Goal: Transaction & Acquisition: Purchase product/service

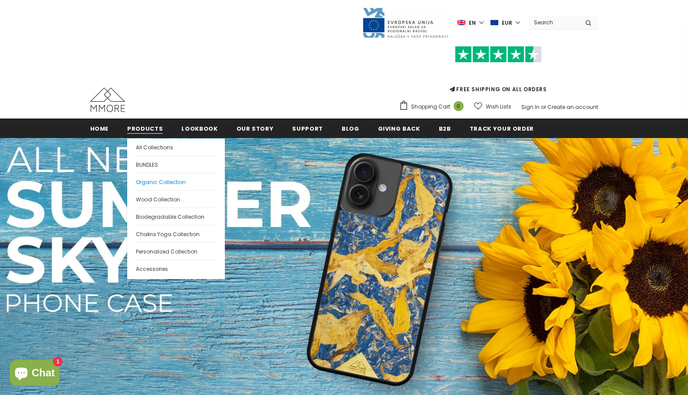
click at [158, 183] on span "Organic Collection" at bounding box center [161, 181] width 50 height 7
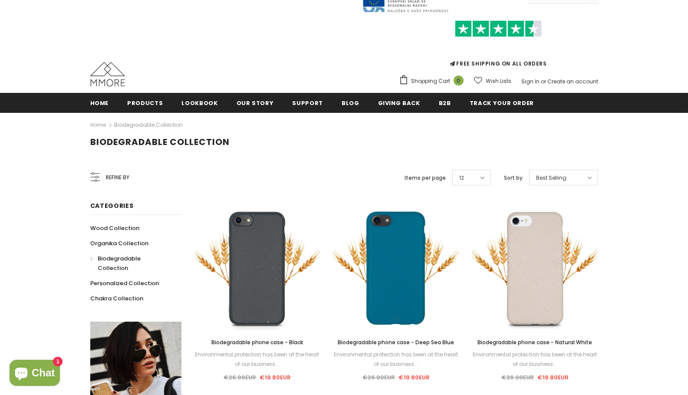
scroll to position [46, 0]
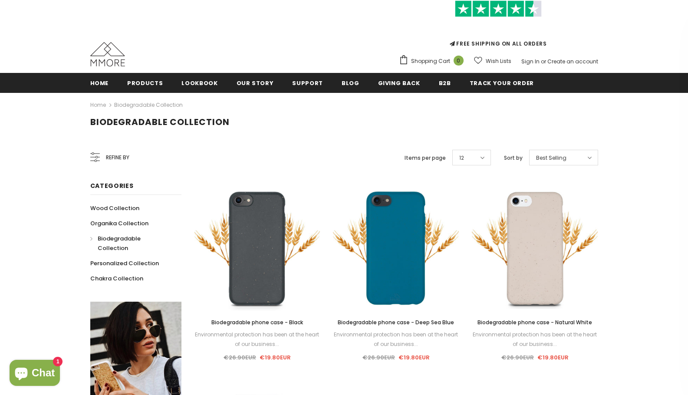
click at [560, 156] on span "Best Selling" at bounding box center [551, 158] width 30 height 9
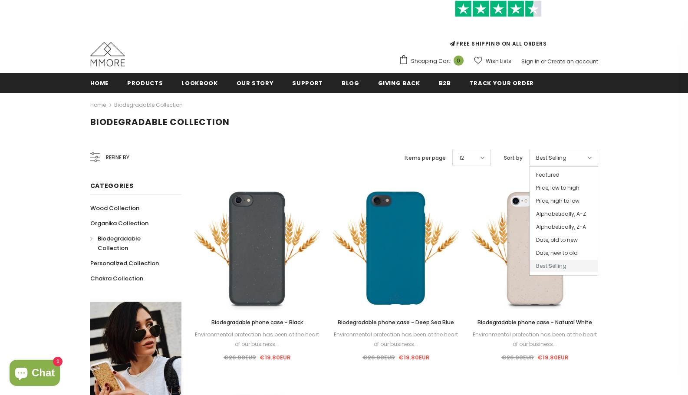
click at [560, 156] on span "Best Selling" at bounding box center [551, 158] width 30 height 9
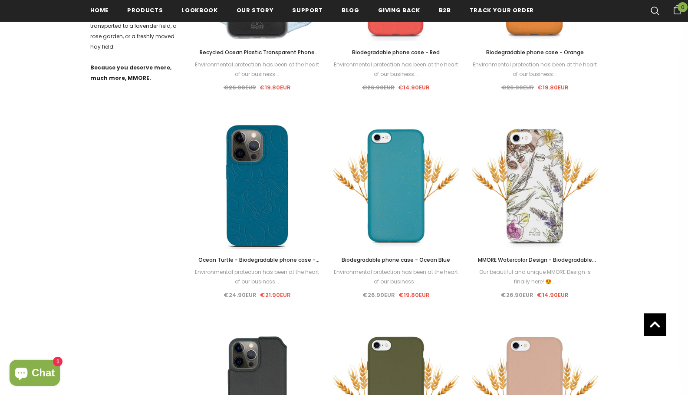
scroll to position [482, 0]
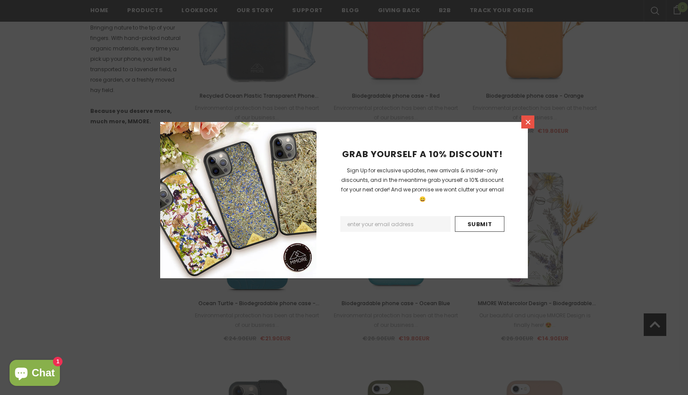
click at [527, 124] on icon at bounding box center [527, 121] width 7 height 7
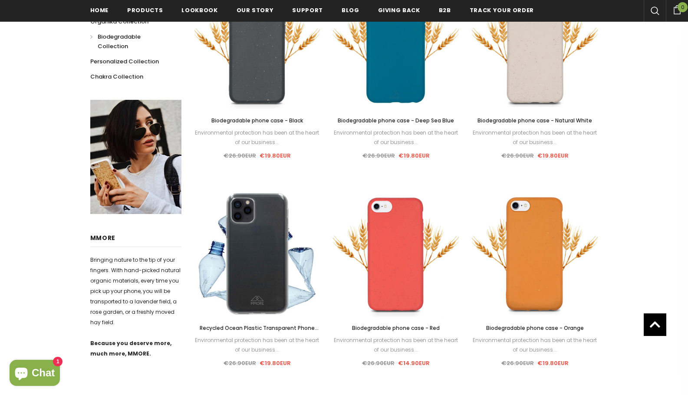
scroll to position [265, 0]
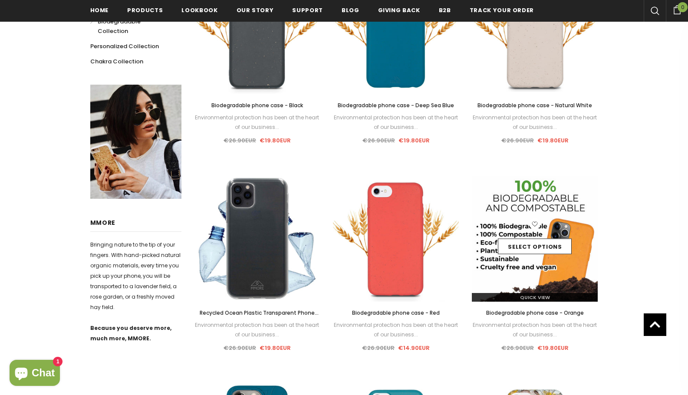
drag, startPoint x: 561, startPoint y: 258, endPoint x: 523, endPoint y: 265, distance: 37.9
drag, startPoint x: 511, startPoint y: 286, endPoint x: 493, endPoint y: 270, distance: 24.3
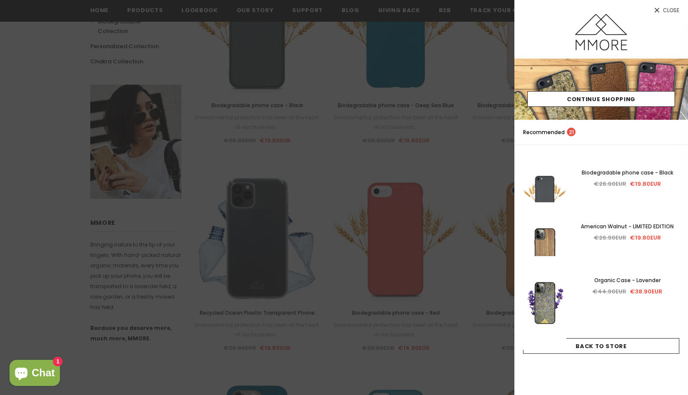
click at [668, 10] on span "Close" at bounding box center [671, 10] width 16 height 5
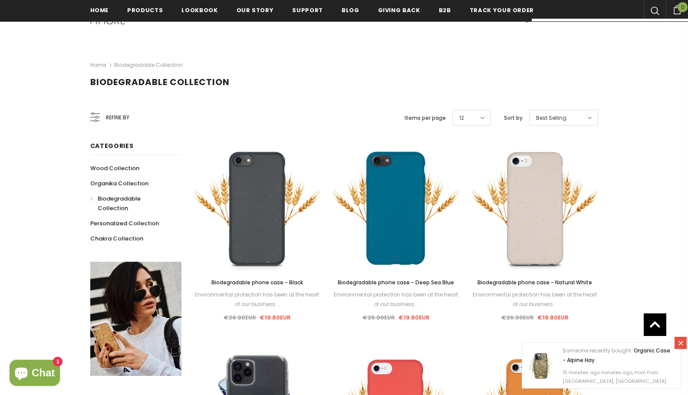
scroll to position [0, 0]
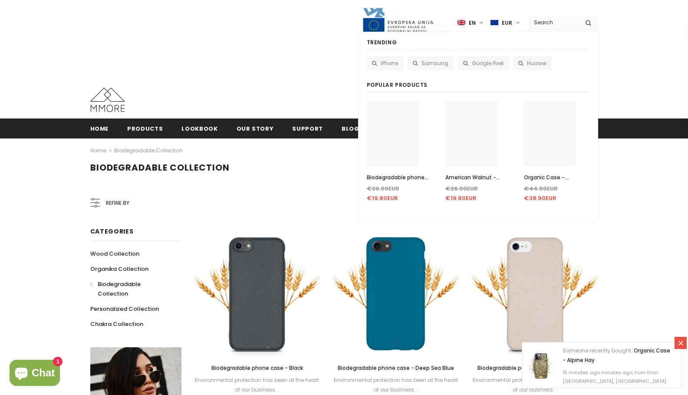
click at [555, 21] on input "Search Site" at bounding box center [554, 22] width 50 height 13
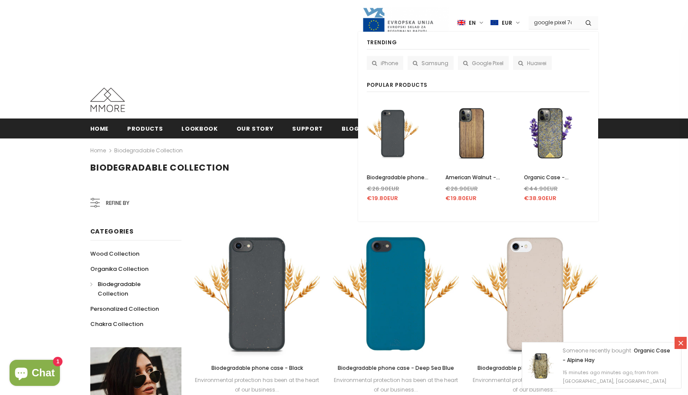
scroll to position [0, 1]
type input "google pixel 7a"
click at [579, 16] on button "submit" at bounding box center [589, 22] width 20 height 13
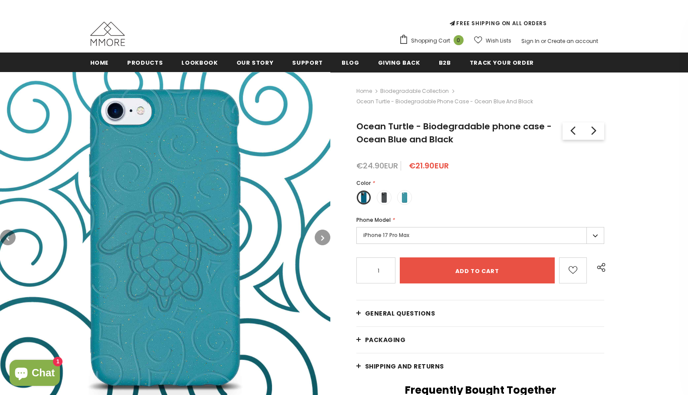
scroll to position [87, 0]
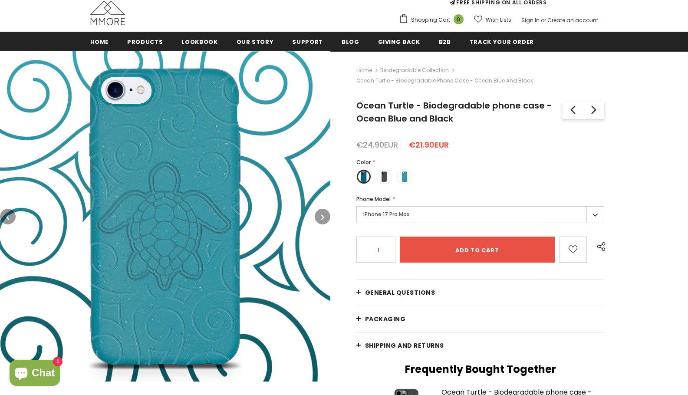
click at [593, 211] on label "iPhone 17 Pro Max" at bounding box center [480, 214] width 248 height 17
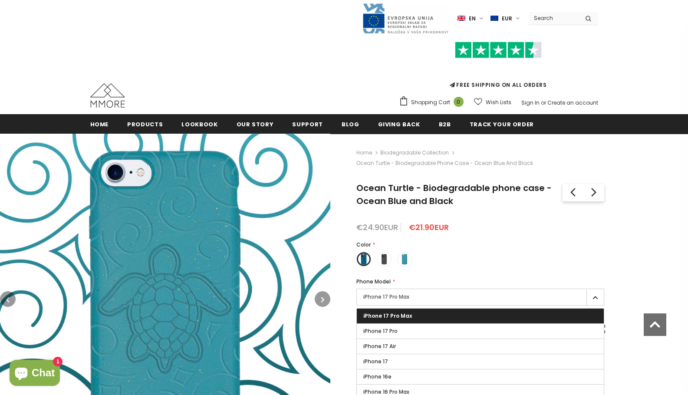
scroll to position [2, 0]
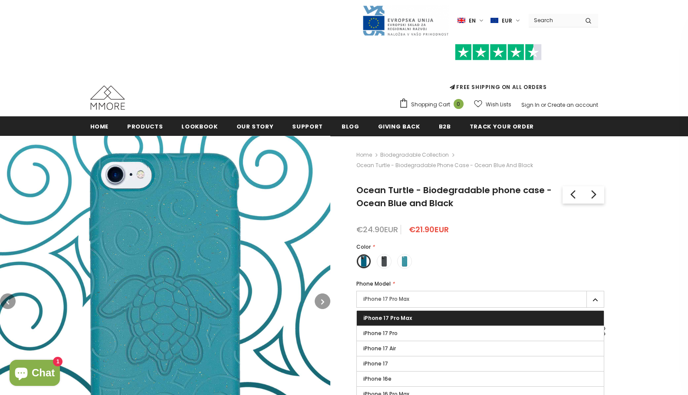
click at [552, 23] on input "Search Site" at bounding box center [554, 20] width 50 height 13
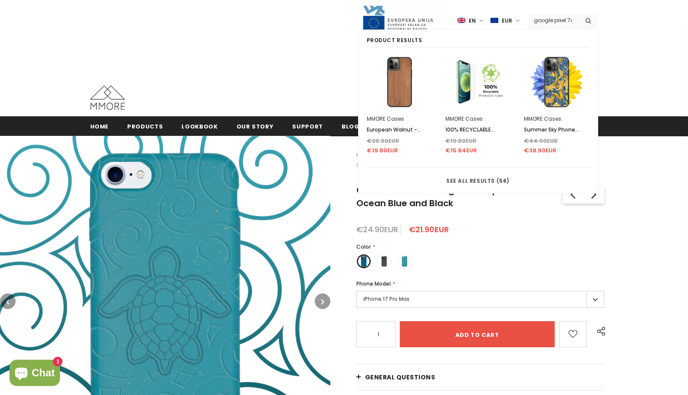
scroll to position [0, 1]
type input "google pixel 7a"
click at [579, 14] on button "submit" at bounding box center [589, 20] width 20 height 13
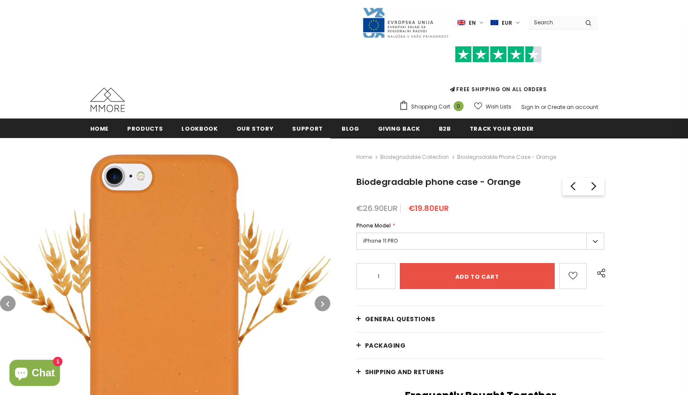
click at [518, 237] on label "iPhone 11 PRO" at bounding box center [480, 241] width 248 height 17
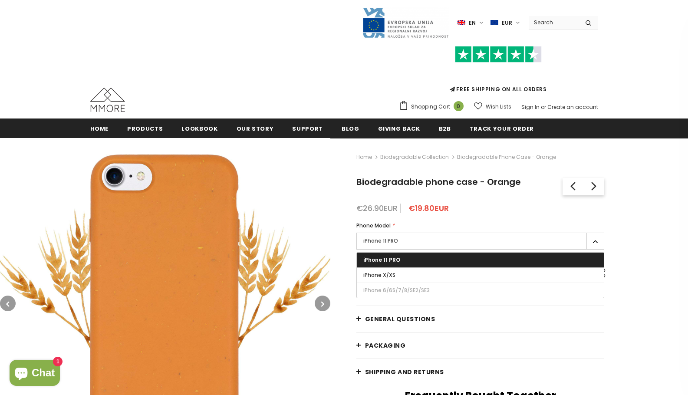
click at [532, 237] on label "iPhone 11 PRO" at bounding box center [480, 241] width 248 height 17
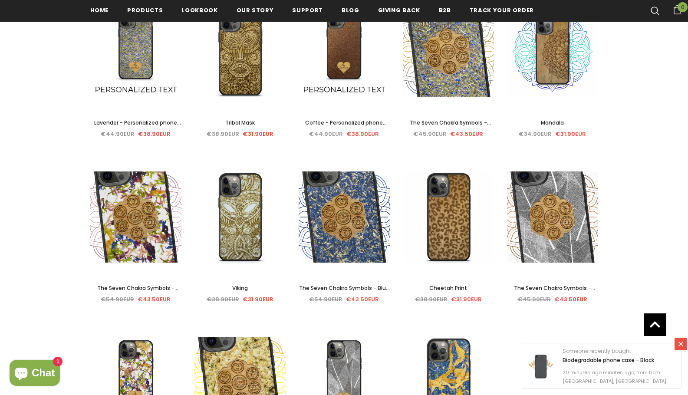
scroll to position [1263, 0]
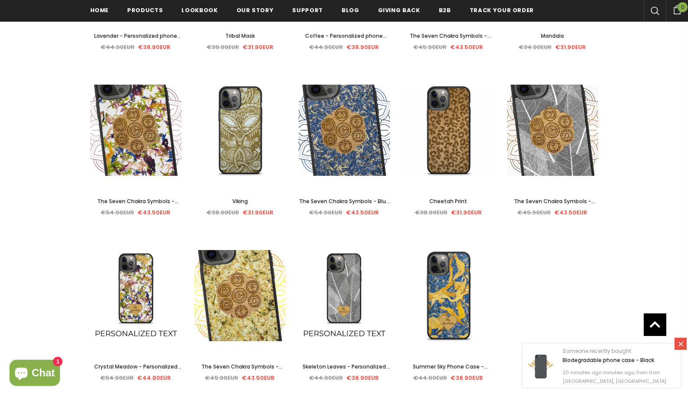
click at [679, 341] on icon at bounding box center [680, 343] width 7 height 7
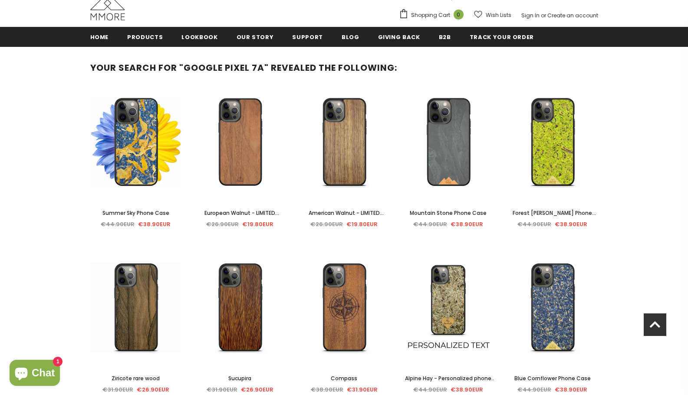
scroll to position [91, 0]
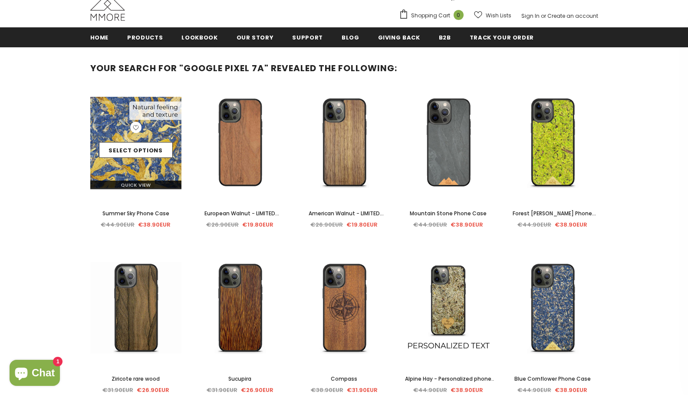
click at [143, 162] on div "Select options" at bounding box center [135, 142] width 91 height 41
click at [141, 151] on link "Select options" at bounding box center [136, 150] width 74 height 16
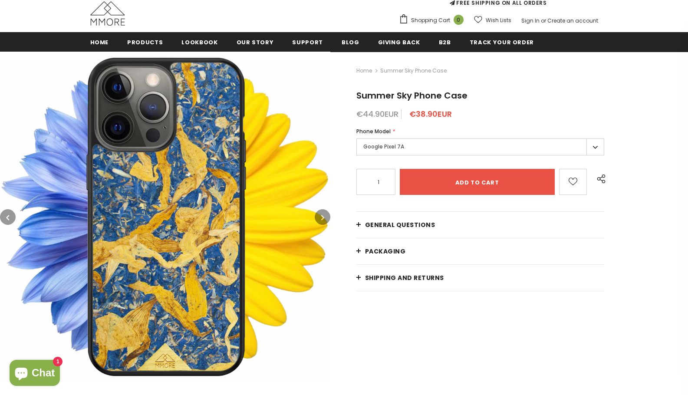
scroll to position [87, 0]
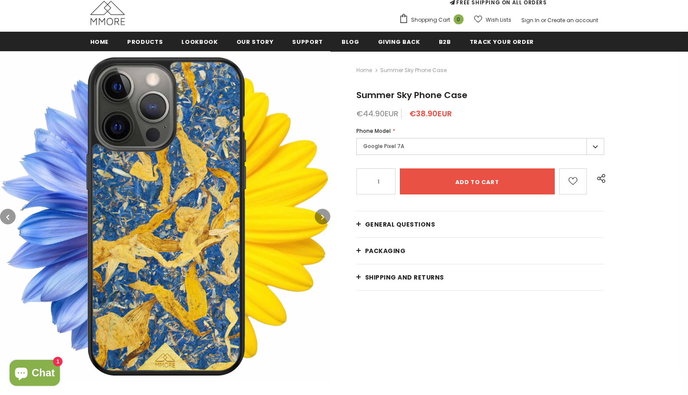
click at [457, 226] on link "General Questions" at bounding box center [480, 224] width 248 height 26
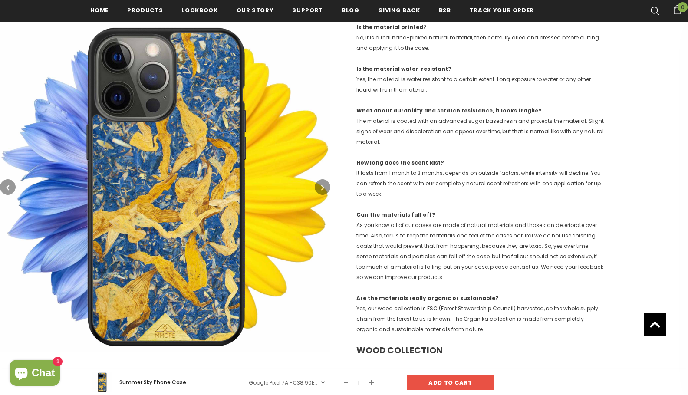
scroll to position [347, 0]
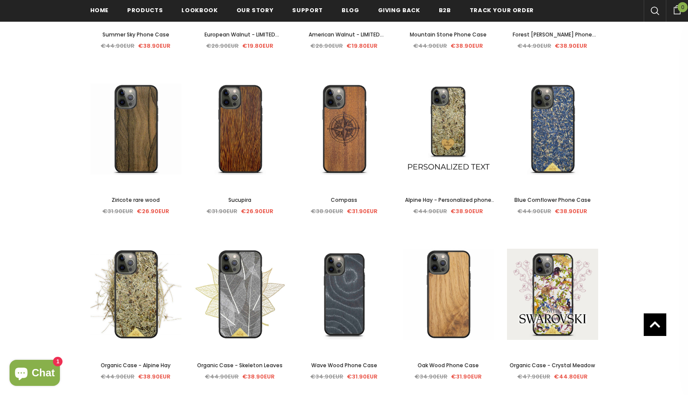
scroll to position [130, 0]
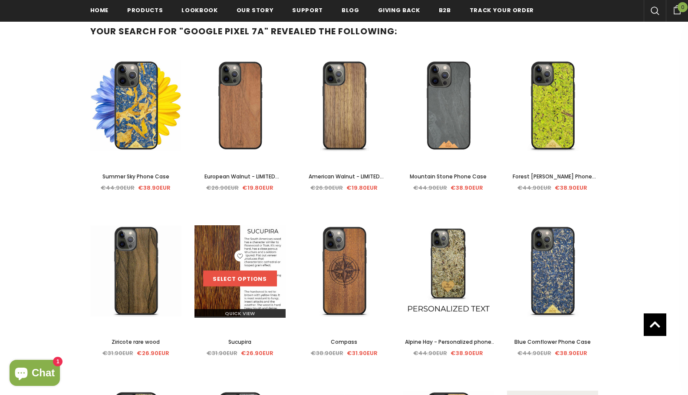
click at [235, 282] on link "Select options" at bounding box center [240, 279] width 74 height 16
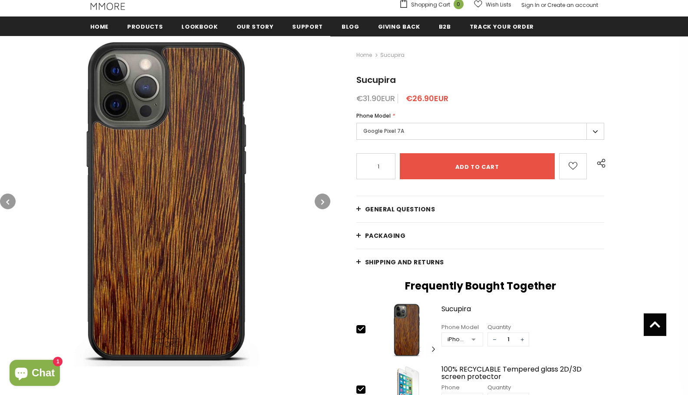
scroll to position [87, 0]
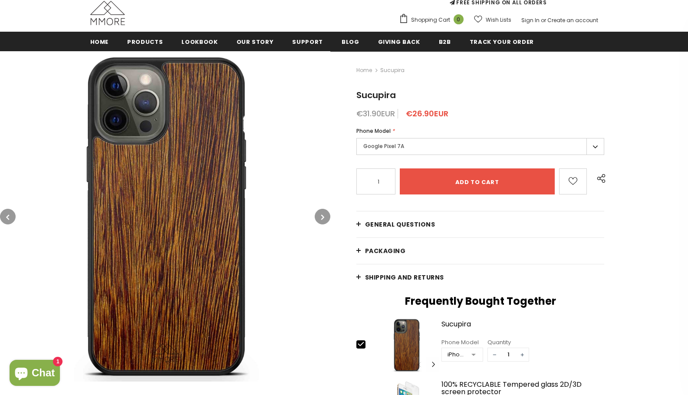
click at [424, 229] on span "General Questions" at bounding box center [400, 224] width 70 height 9
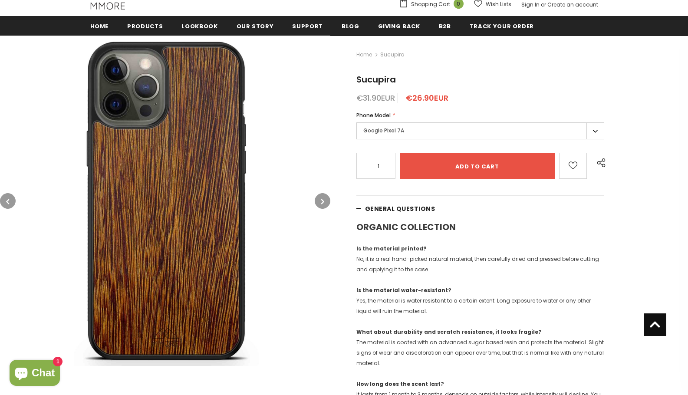
scroll to position [0, 0]
